Goal: Task Accomplishment & Management: Manage account settings

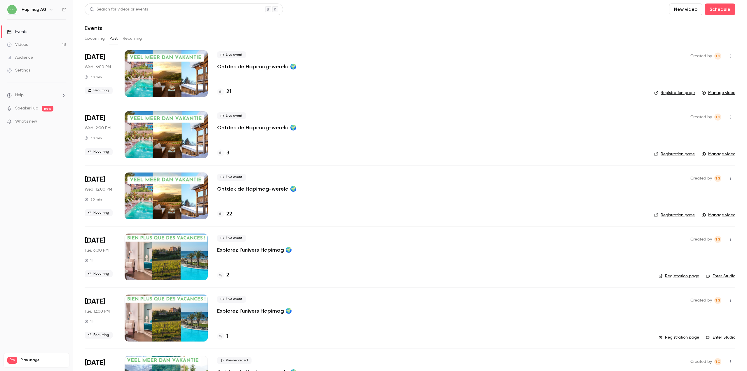
click at [34, 71] on link "Settings" at bounding box center [36, 70] width 73 height 13
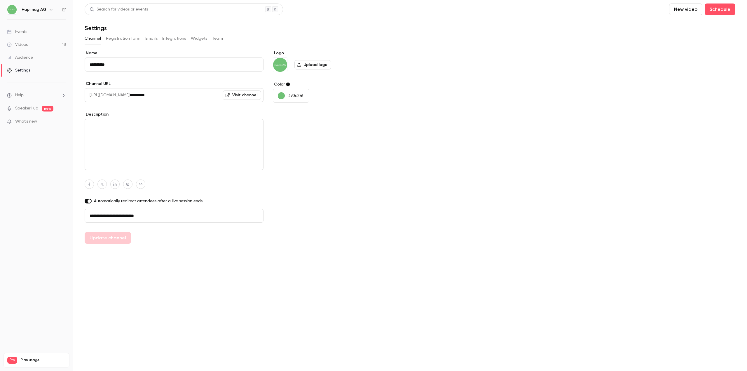
click at [218, 40] on button "Team" at bounding box center [217, 38] width 11 height 9
